Goal: Find specific page/section: Find specific page/section

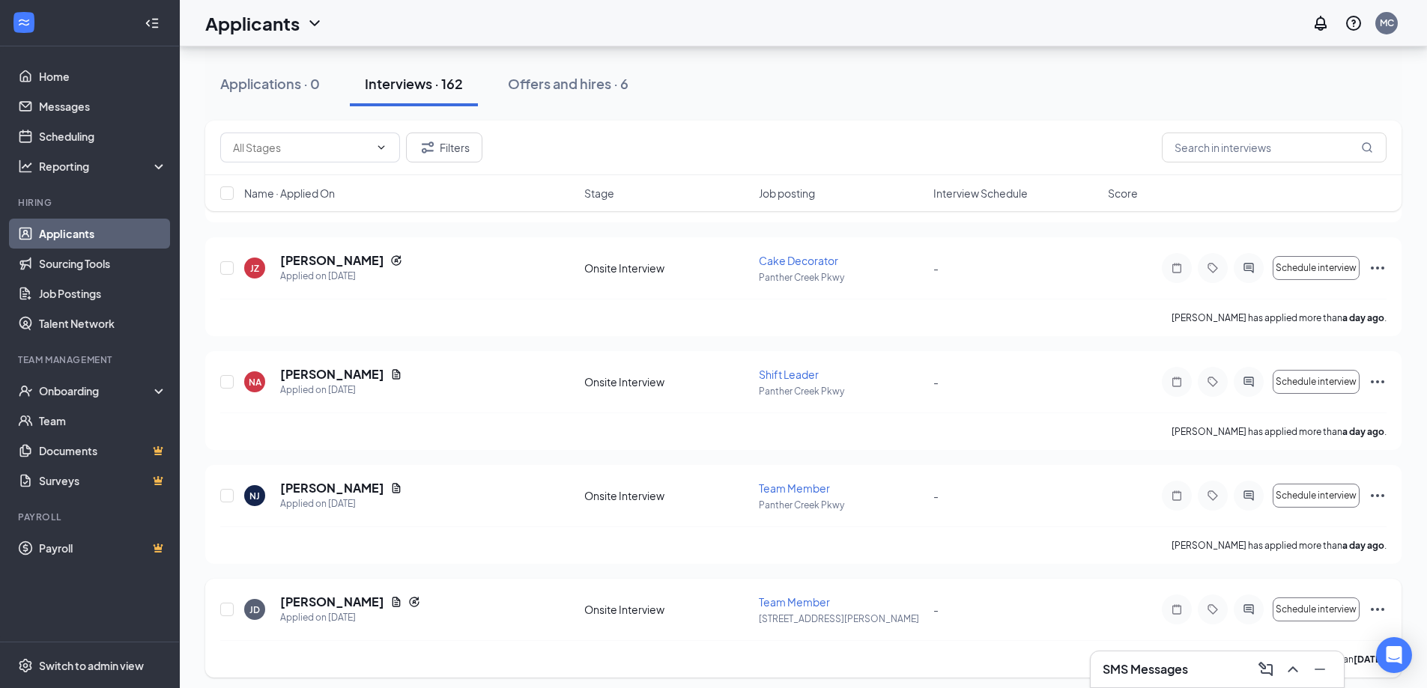
scroll to position [758, 0]
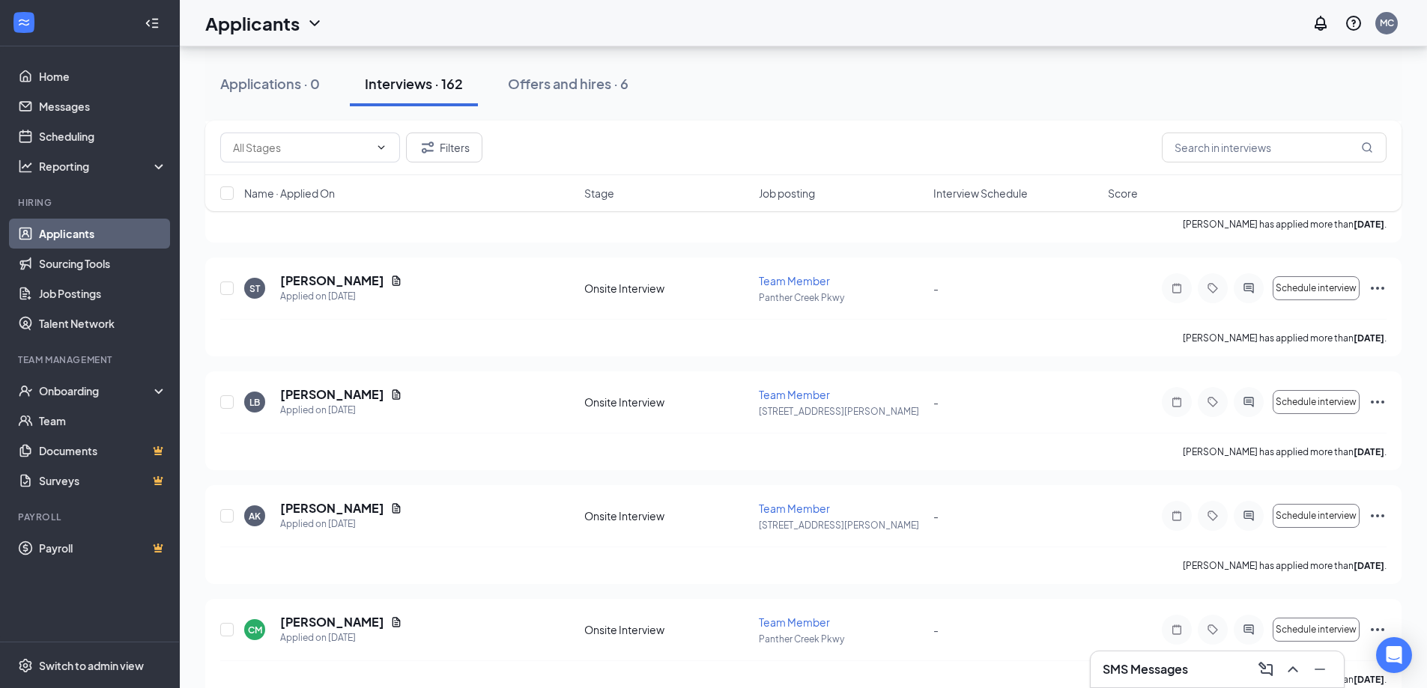
click at [1293, 667] on icon "ChevronUp" at bounding box center [1292, 670] width 10 height 6
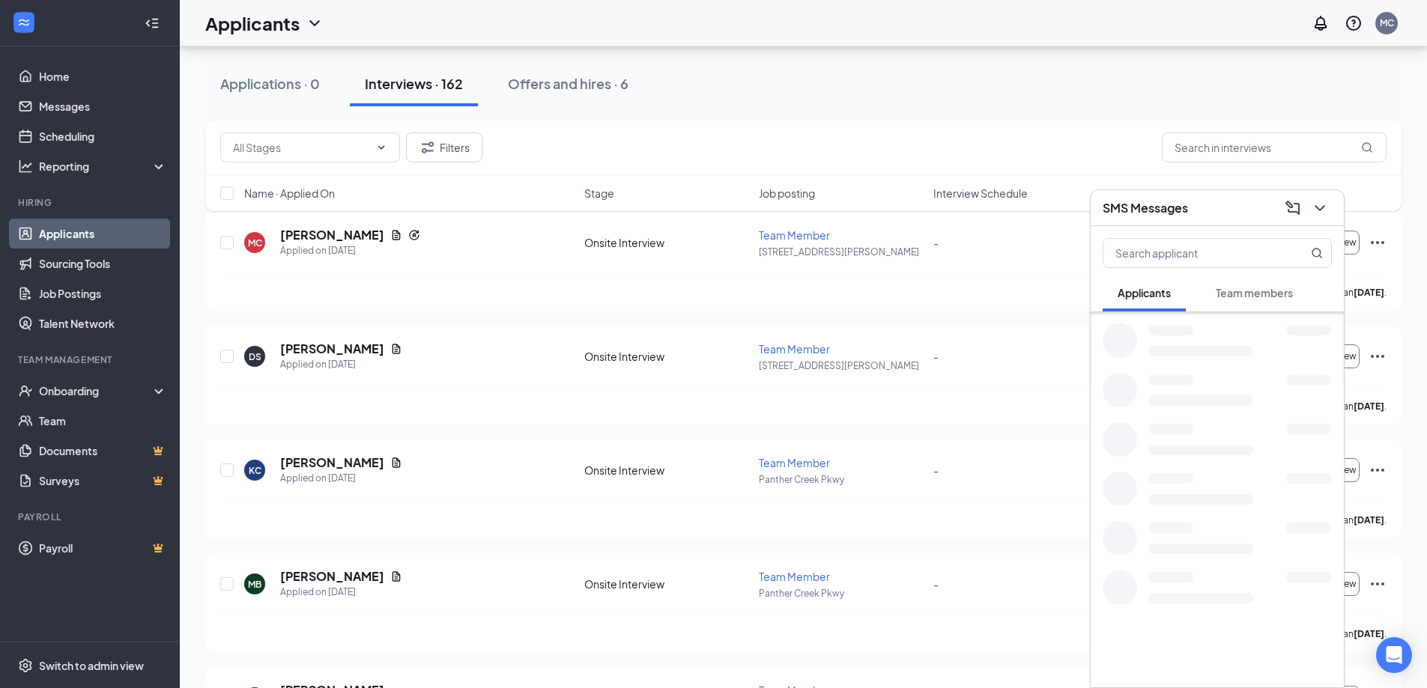
scroll to position [3308, 0]
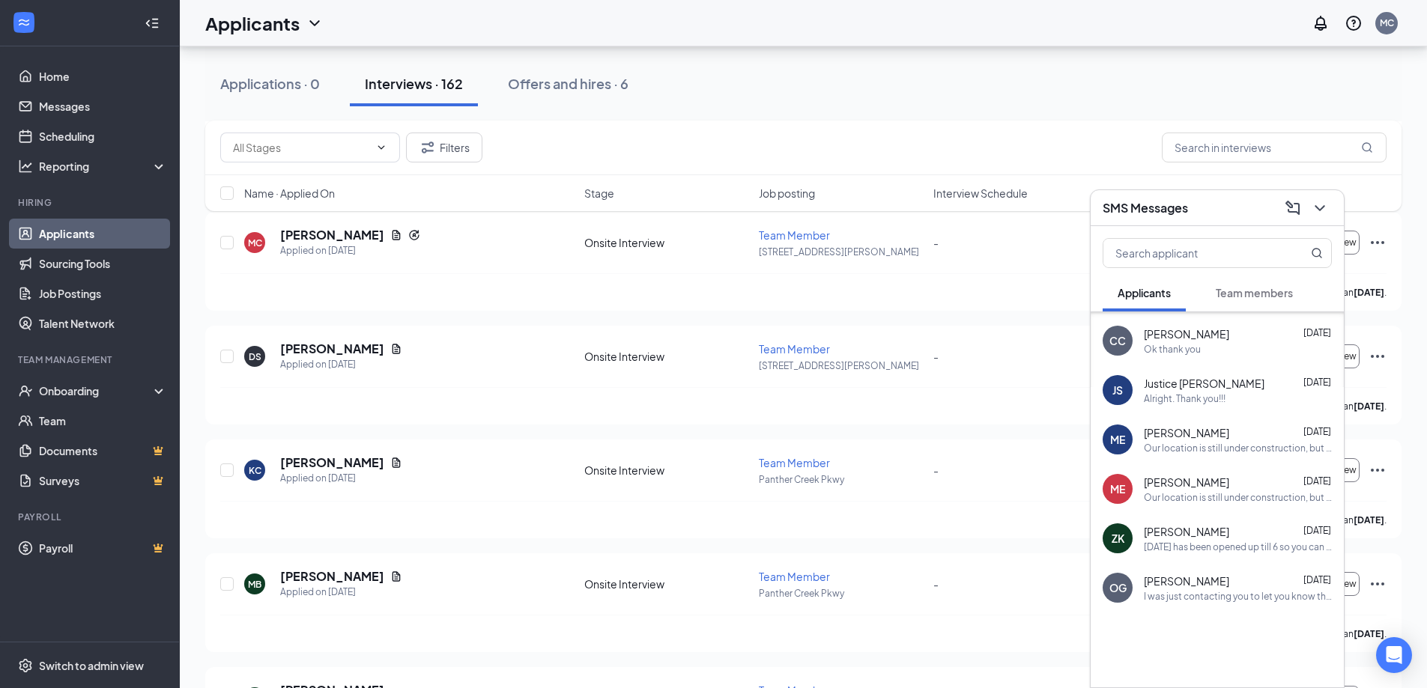
click at [1201, 443] on div "Our location is still under construction, but we are now ready to begin hiring …" at bounding box center [1238, 448] width 188 height 13
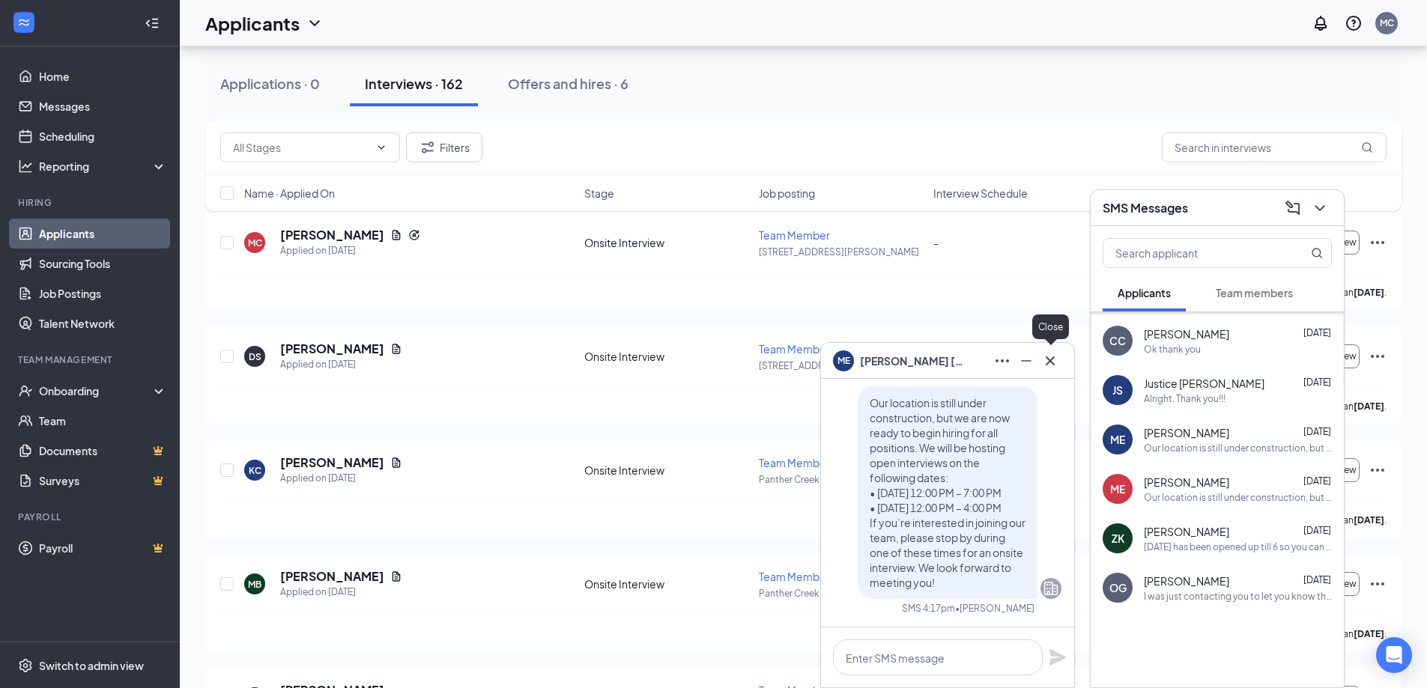
click at [1051, 359] on icon "Cross" at bounding box center [1049, 360] width 9 height 9
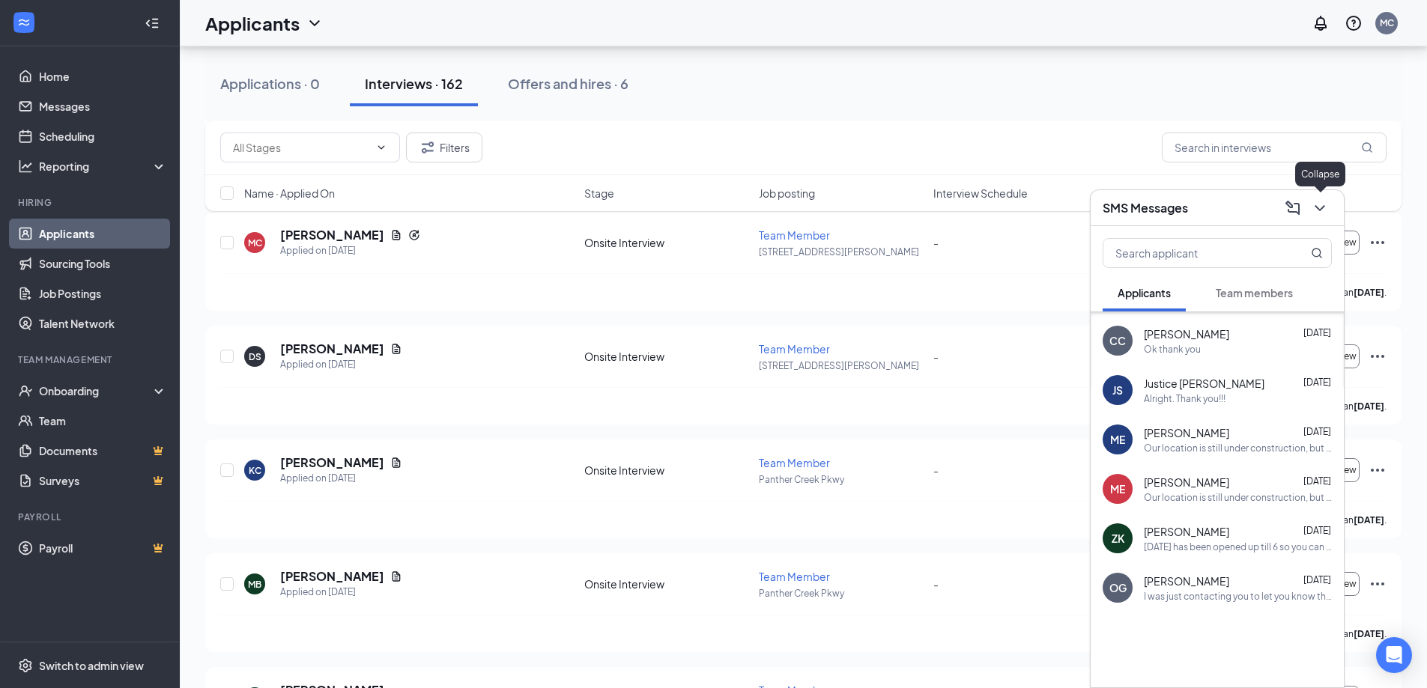
click at [1323, 205] on icon "ChevronDown" at bounding box center [1320, 208] width 18 height 18
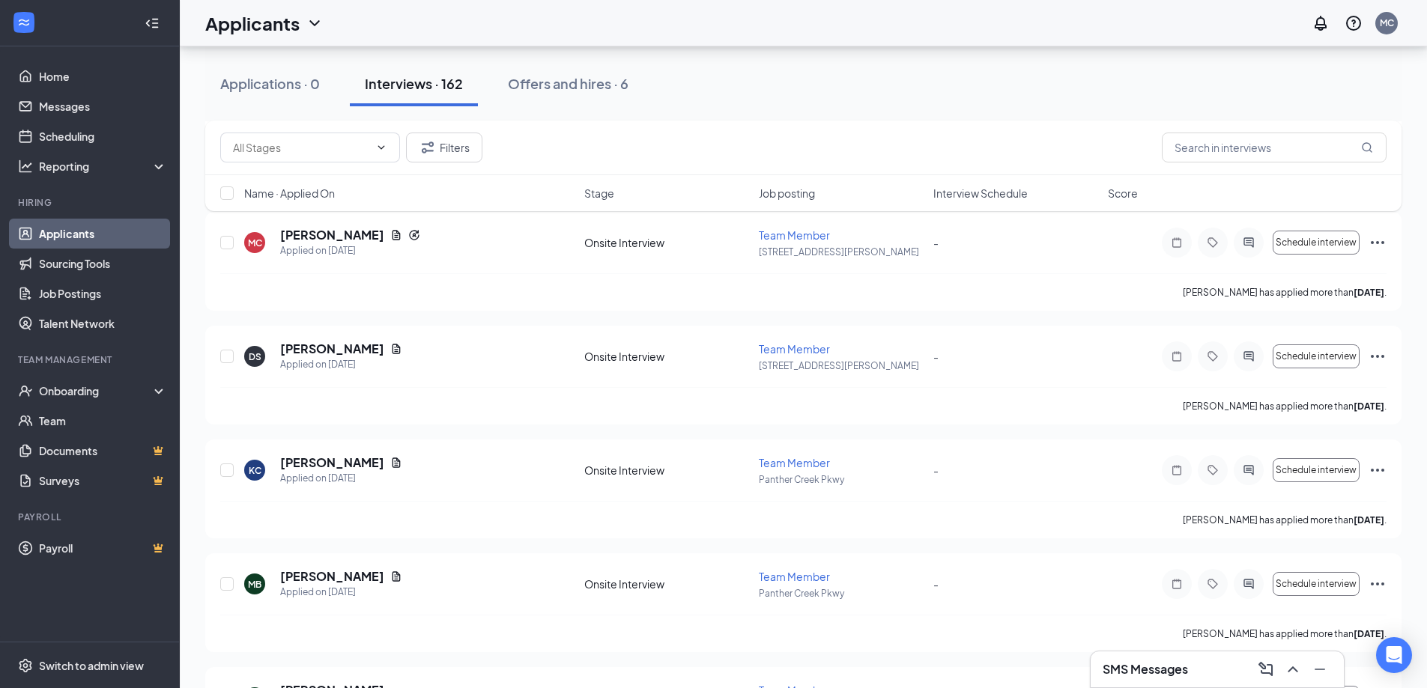
scroll to position [0, 0]
click at [597, 28] on div "Applicants MC" at bounding box center [803, 23] width 1247 height 46
